Goal: Task Accomplishment & Management: Manage account settings

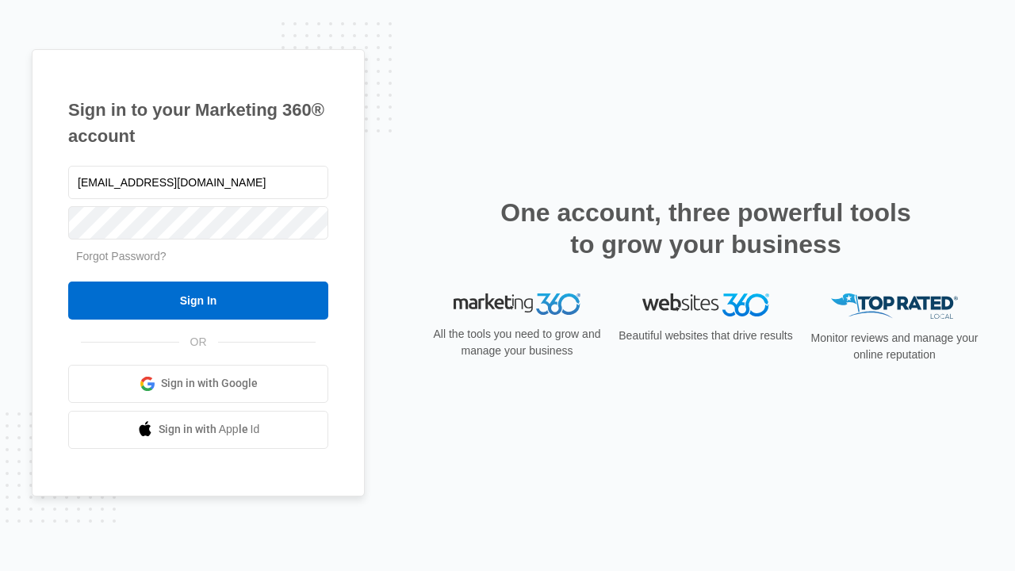
type input "dankie614@gmail.com"
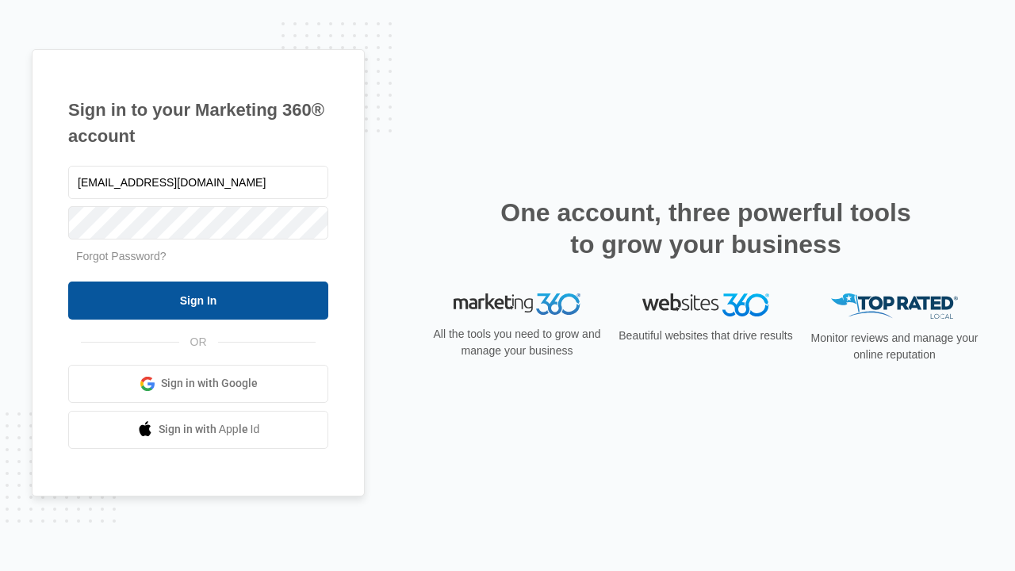
click at [198, 300] on input "Sign In" at bounding box center [198, 300] width 260 height 38
